Goal: Task Accomplishment & Management: Manage account settings

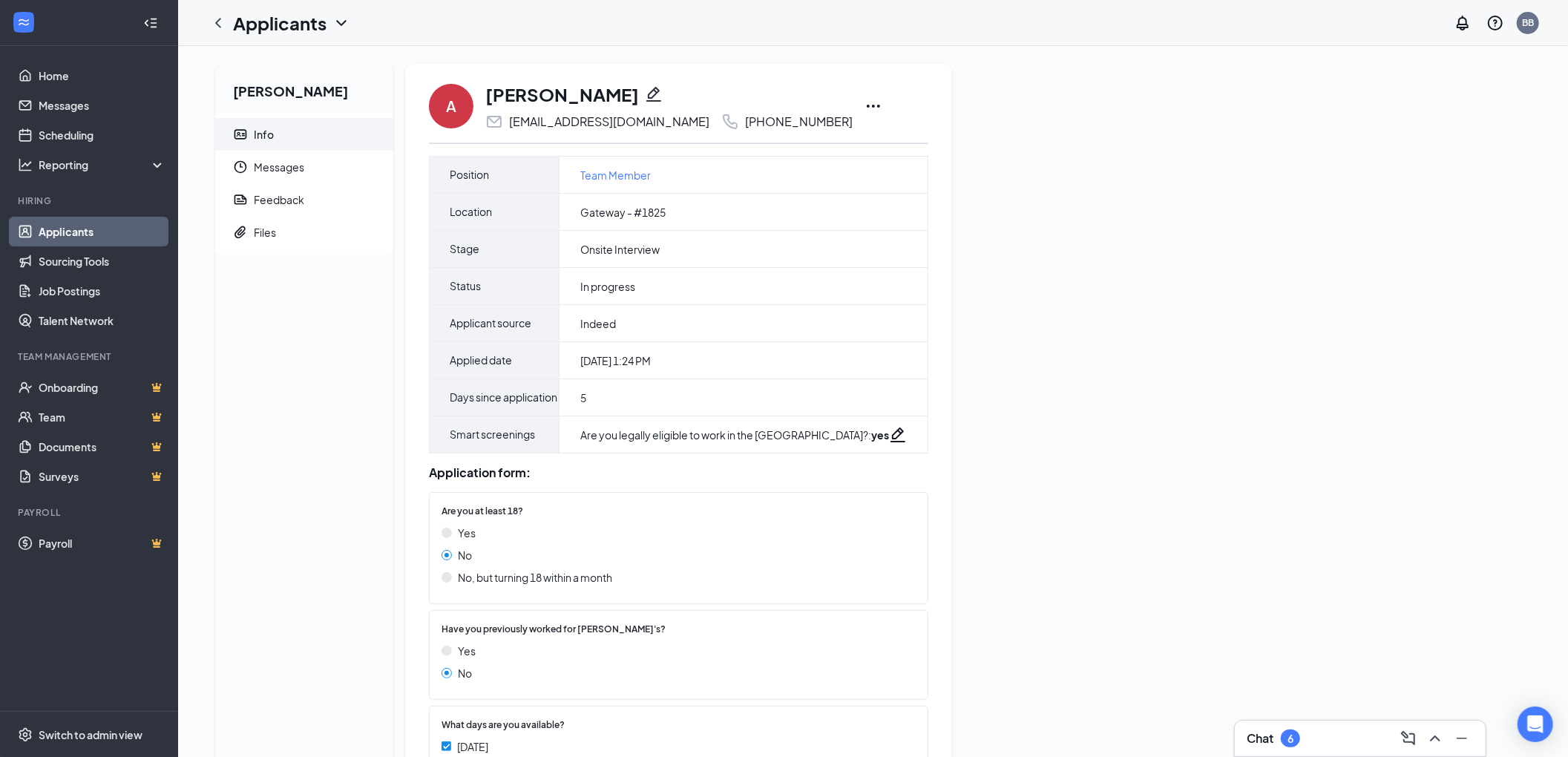
click at [865, 101] on icon "Ellipses" at bounding box center [874, 106] width 18 height 18
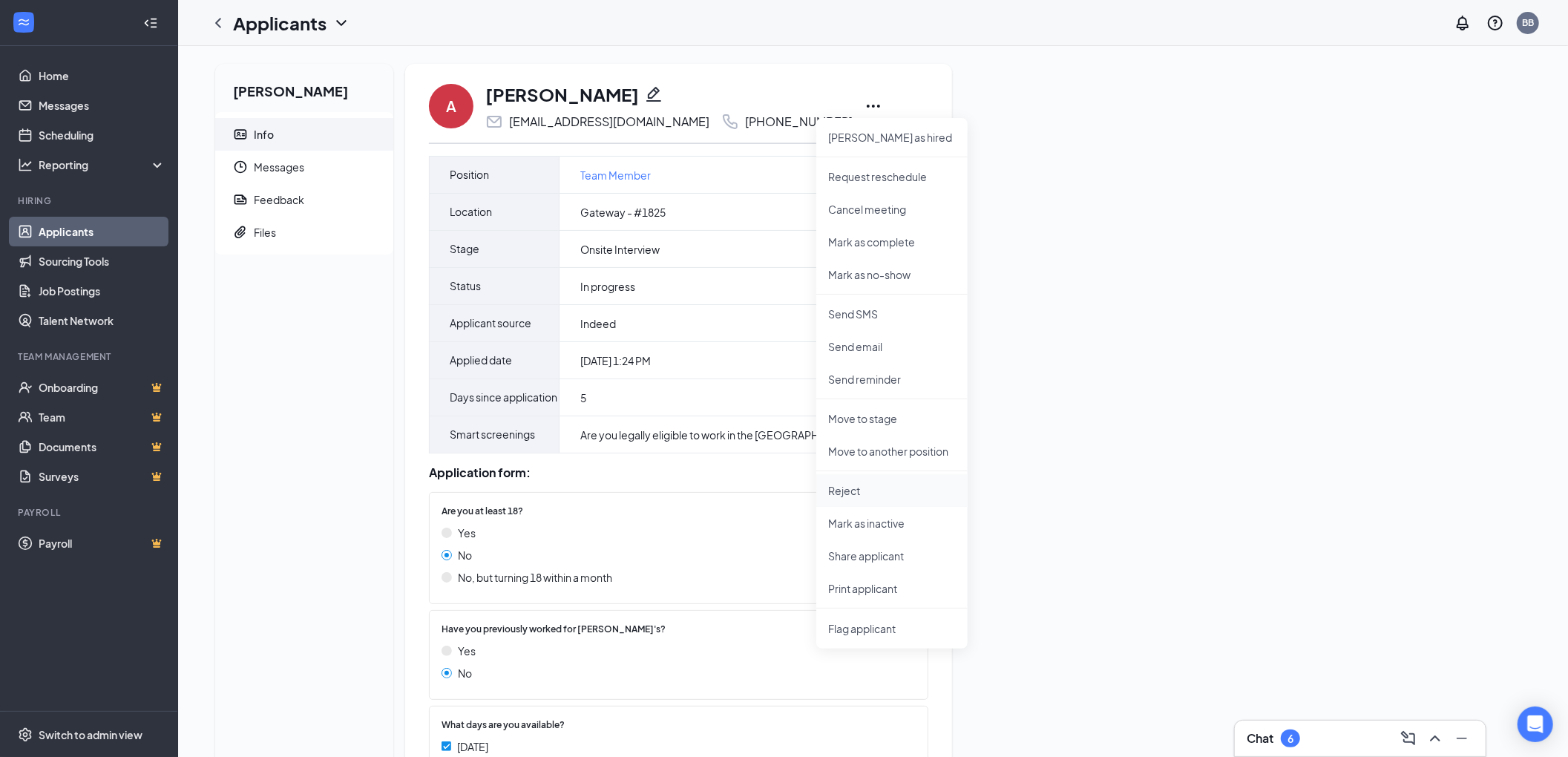
click at [861, 485] on p "Reject" at bounding box center [892, 490] width 127 height 15
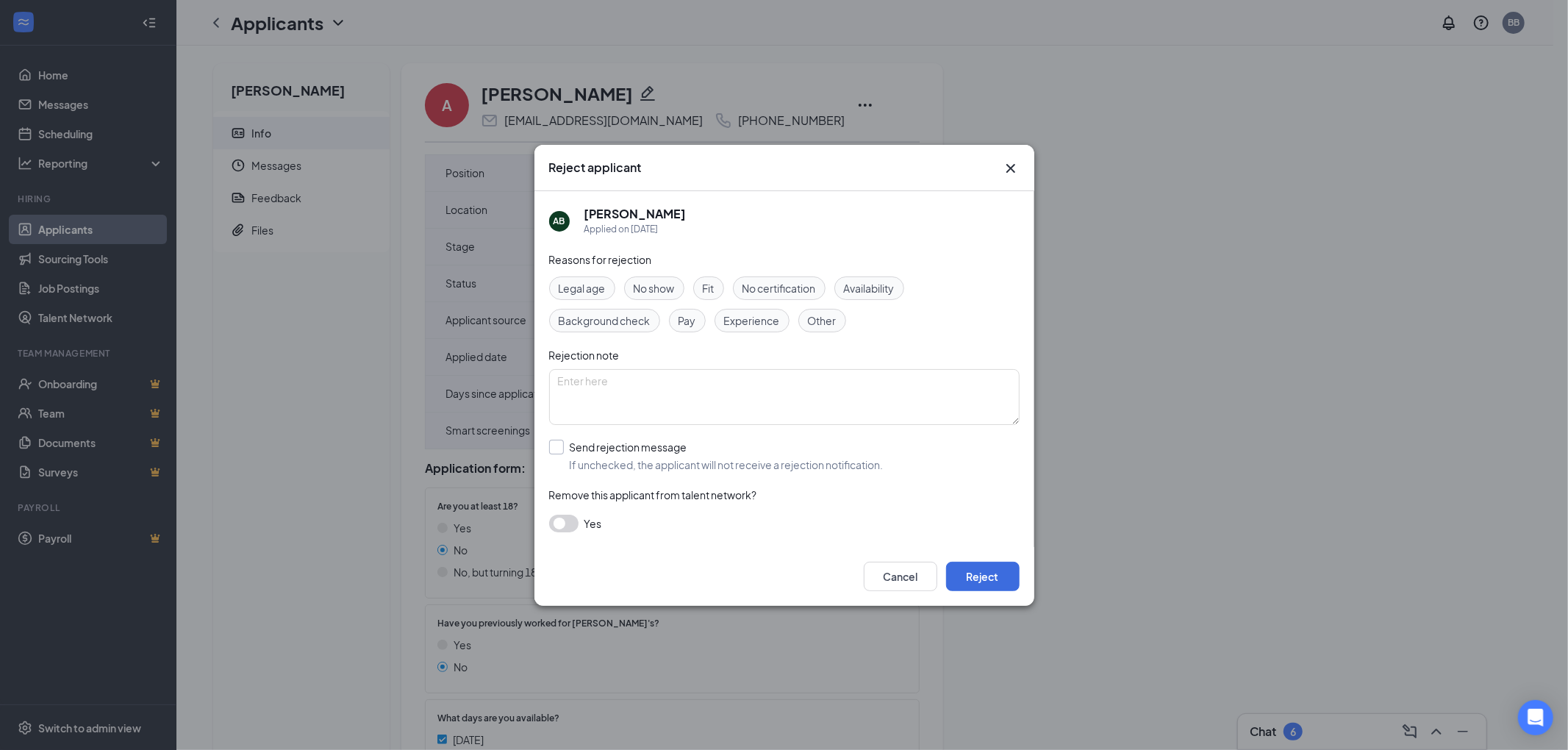
click at [565, 447] on input "Send rejection message If unchecked, the applicant will not receive a rejection…" at bounding box center [717, 456] width 335 height 33
checkbox input "true"
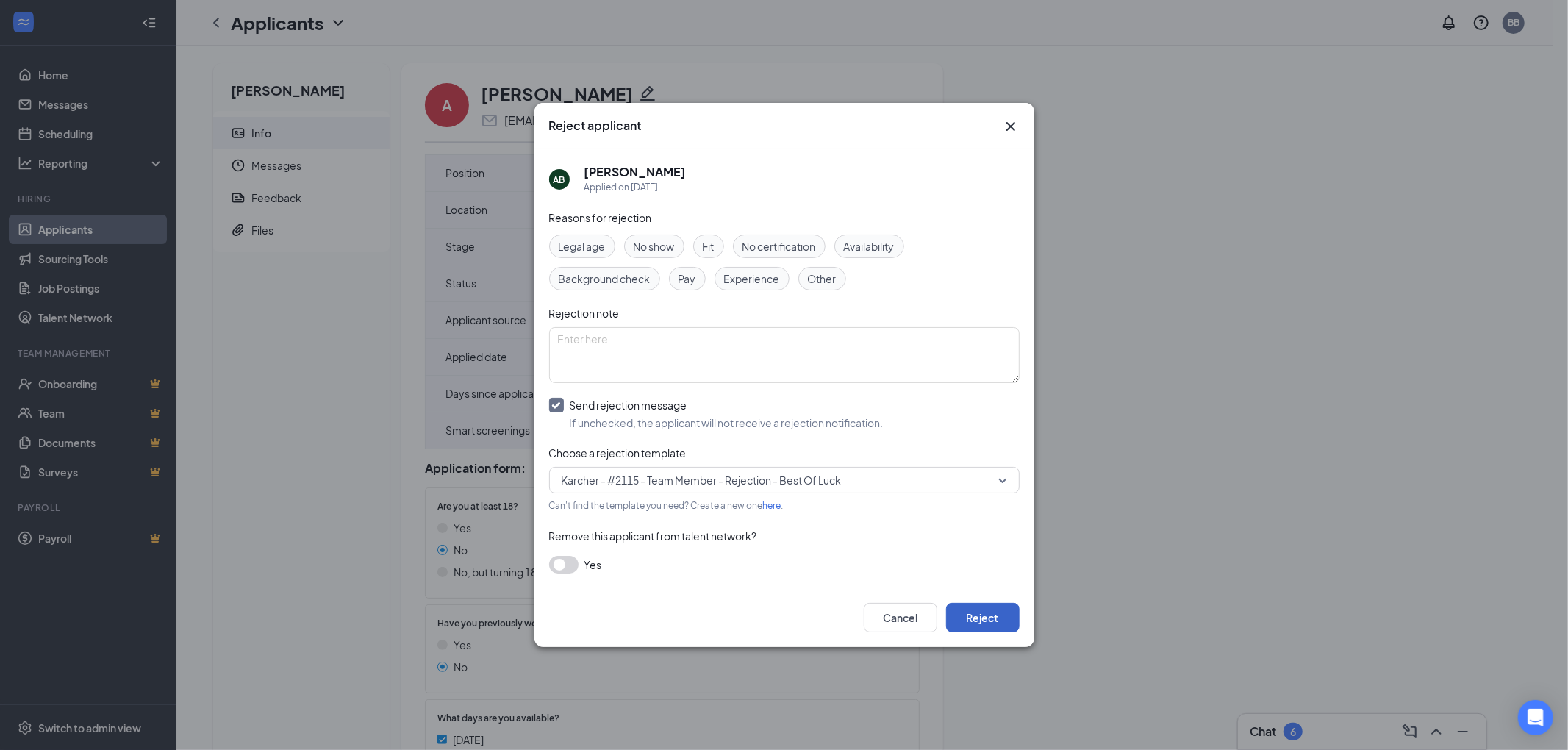
click at [964, 615] on button "Reject" at bounding box center [983, 618] width 73 height 30
